Goal: Information Seeking & Learning: Learn about a topic

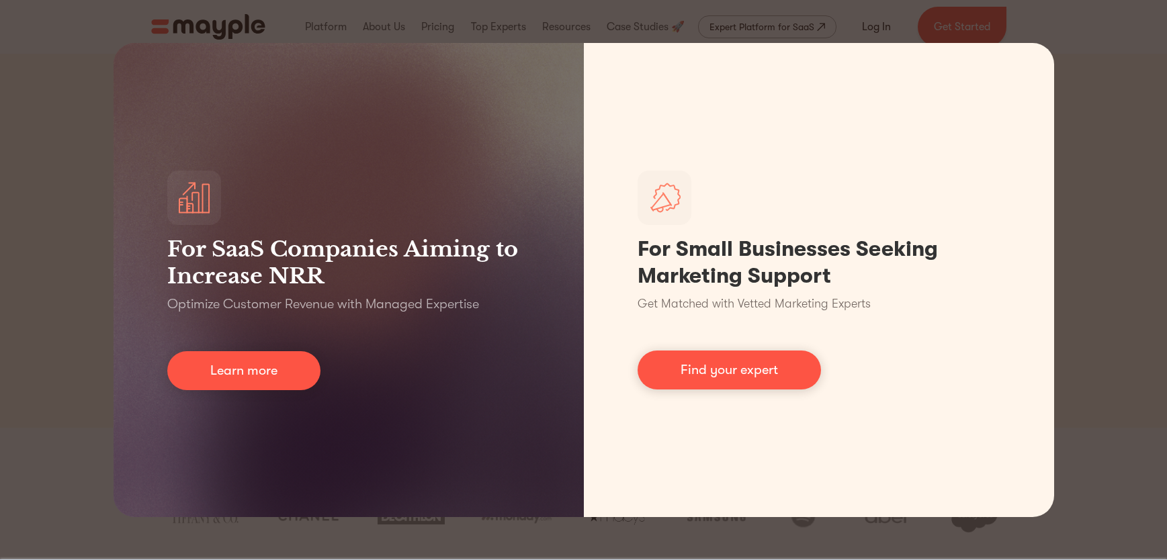
click at [1139, 134] on div "For SaaS Companies Aiming to Increase NRR Optimize Customer Revenue with Manage…" at bounding box center [583, 280] width 1167 height 560
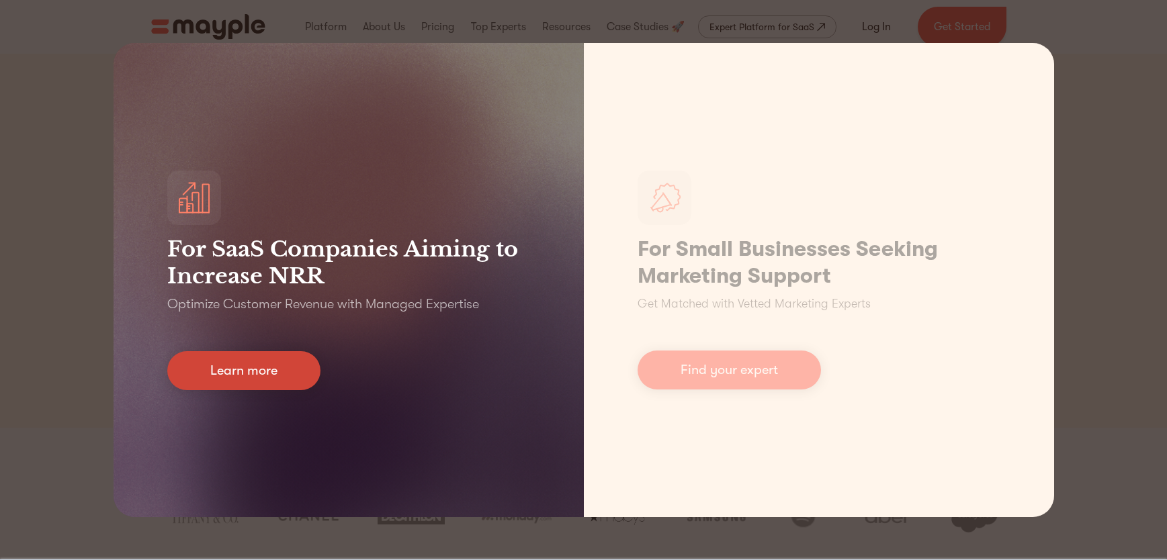
click at [269, 360] on link "Learn more" at bounding box center [243, 370] width 153 height 39
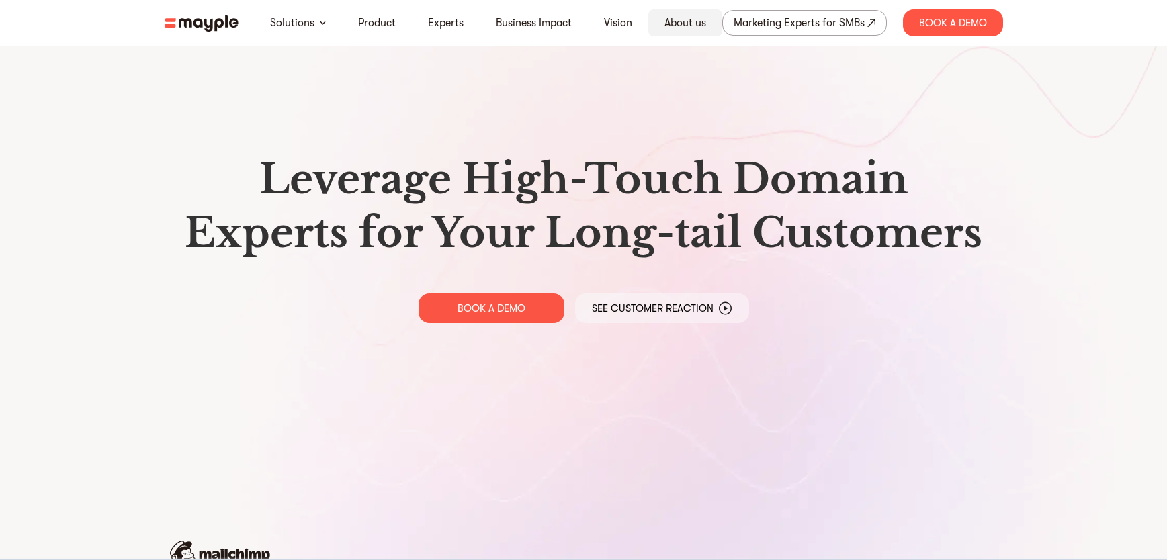
click at [677, 24] on link "About us" at bounding box center [686, 23] width 42 height 16
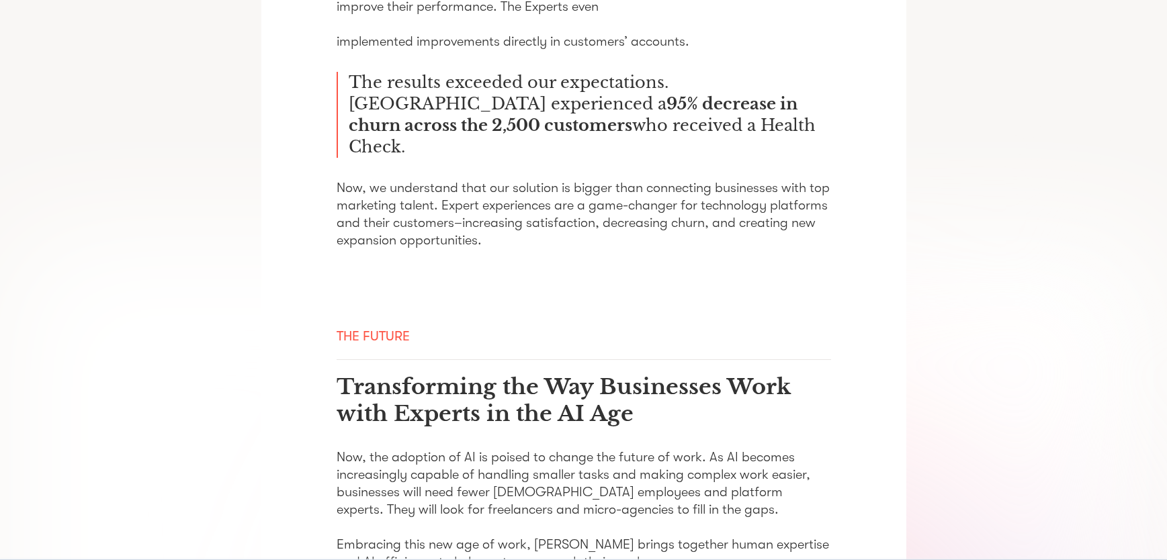
scroll to position [2207, 0]
